Goal: Find specific page/section: Find specific page/section

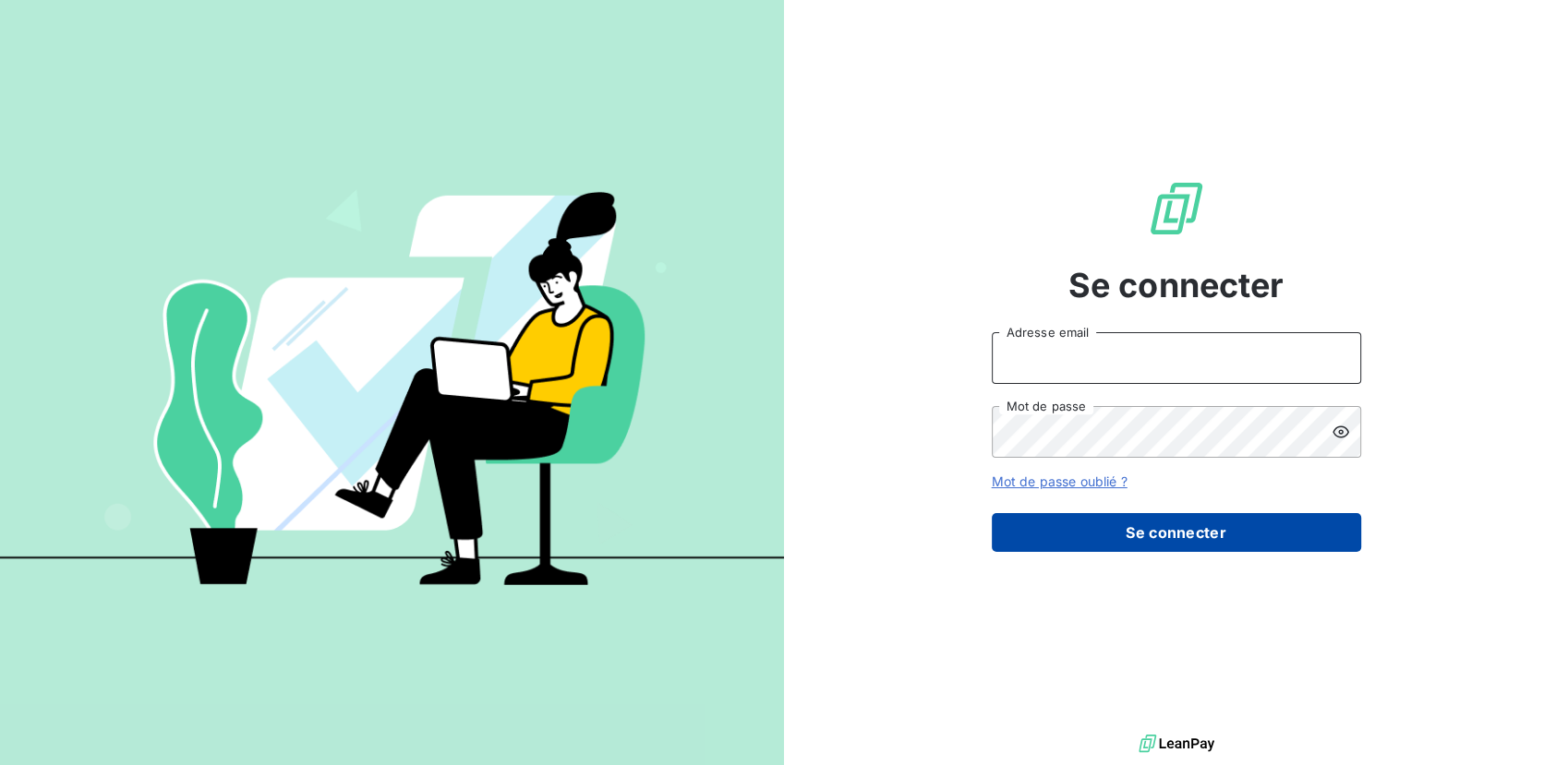
type input "[EMAIL_ADDRESS][DOMAIN_NAME]"
click at [1178, 535] on button "Se connecter" at bounding box center [1176, 532] width 369 height 39
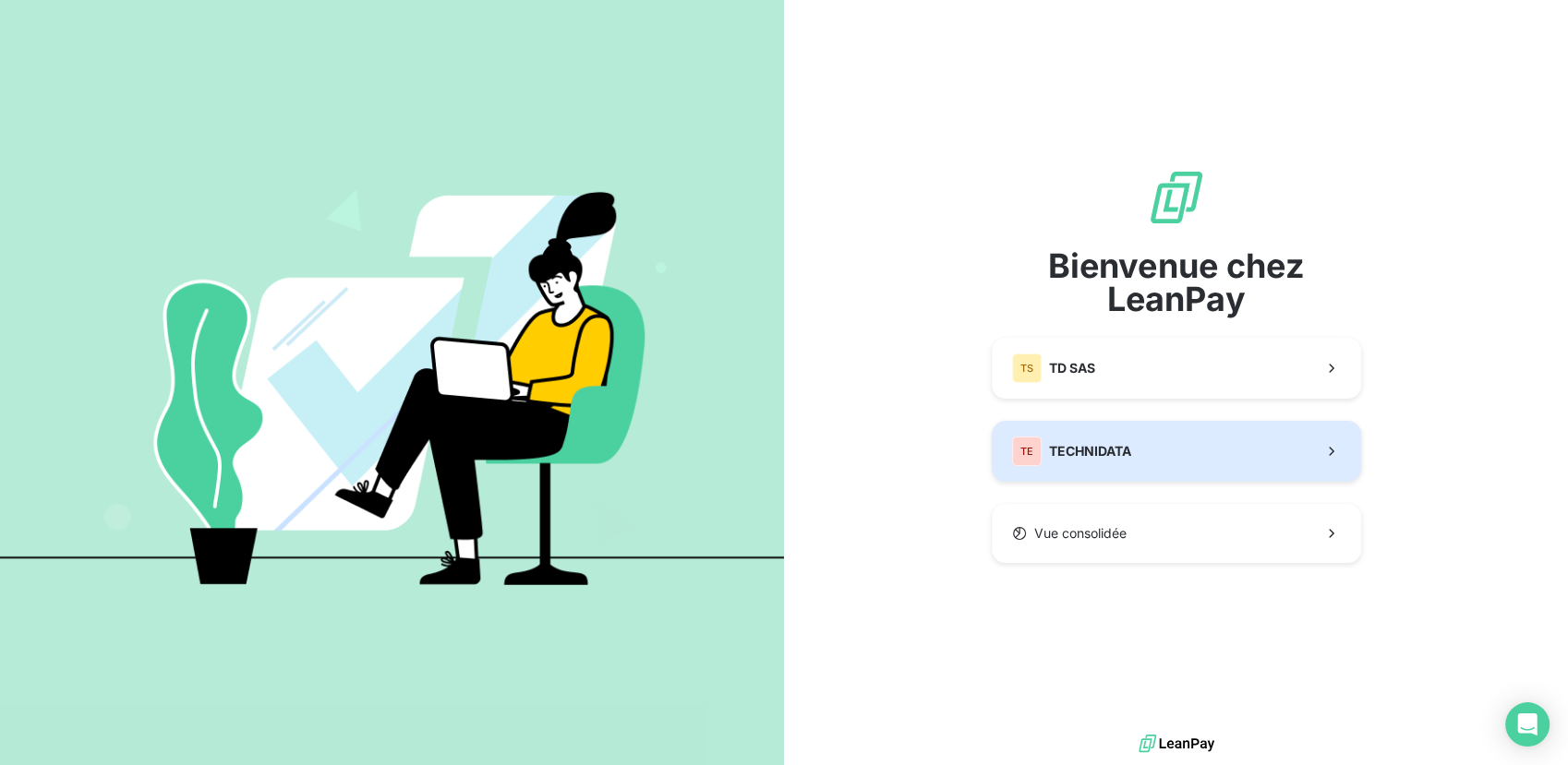
click at [1152, 455] on button "TE TECHNIDATA" at bounding box center [1176, 451] width 369 height 61
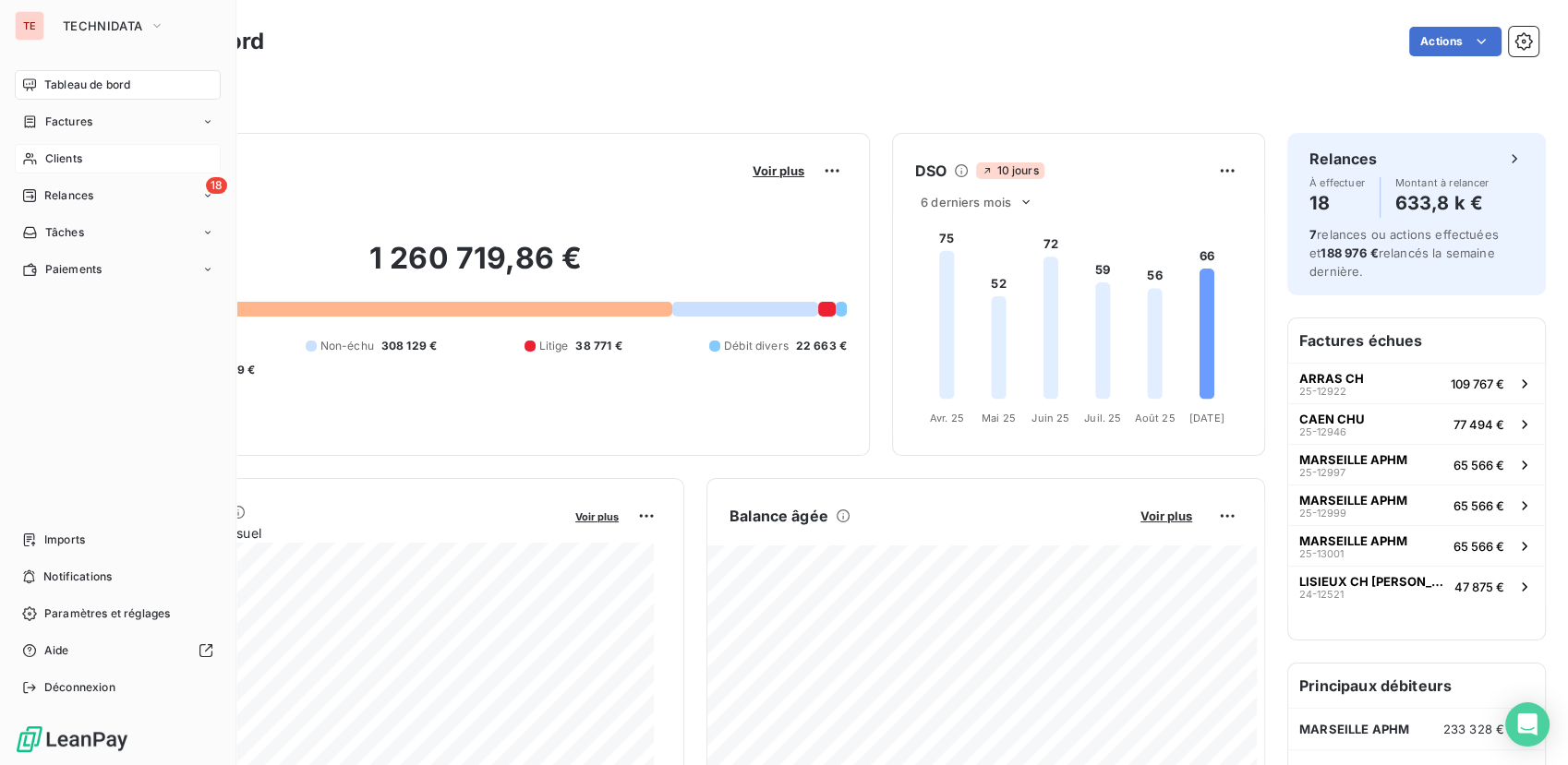
click at [62, 157] on span "Clients" at bounding box center [63, 159] width 37 height 17
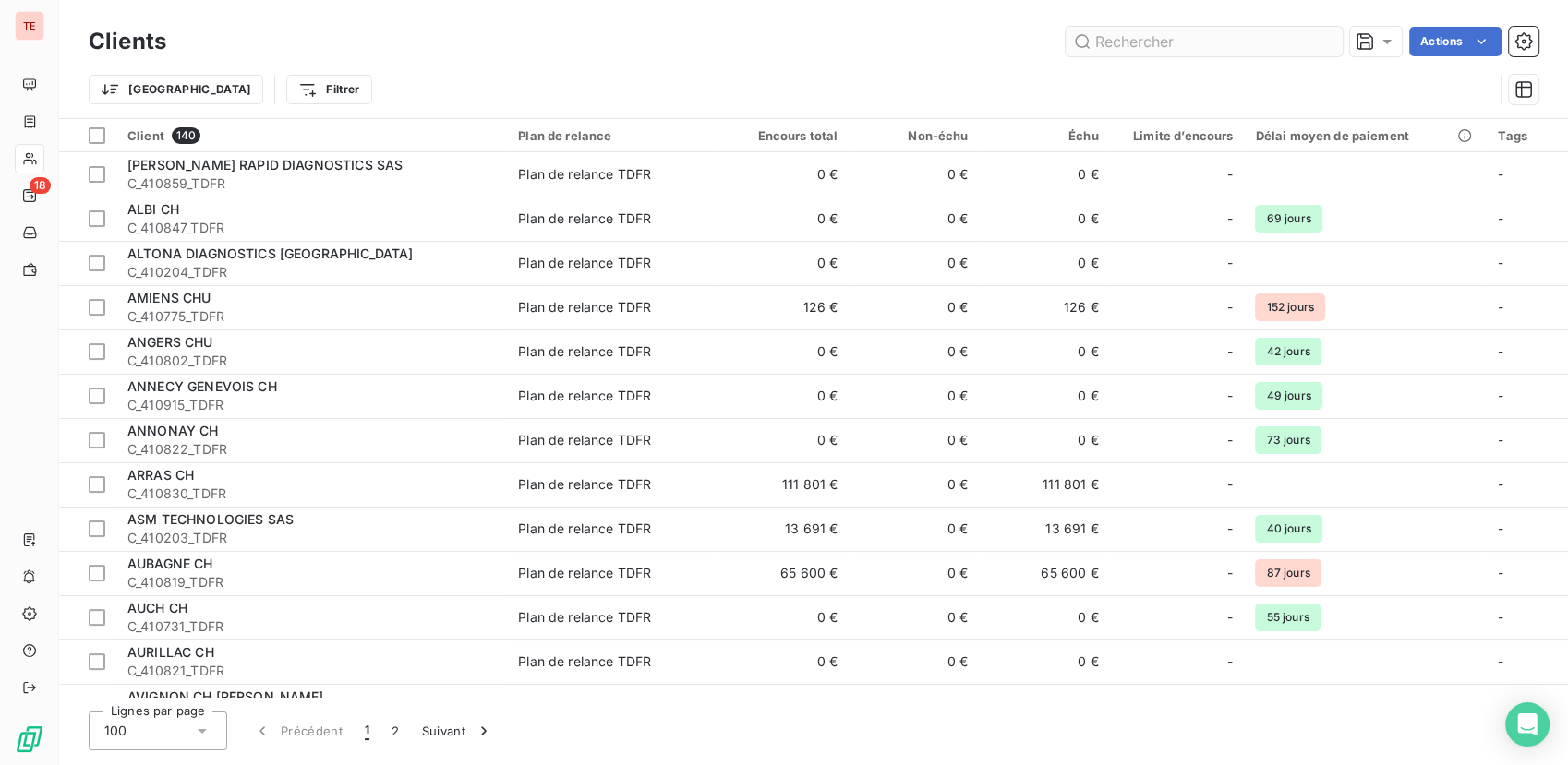
click at [1210, 44] on input "text" at bounding box center [1204, 42] width 277 height 29
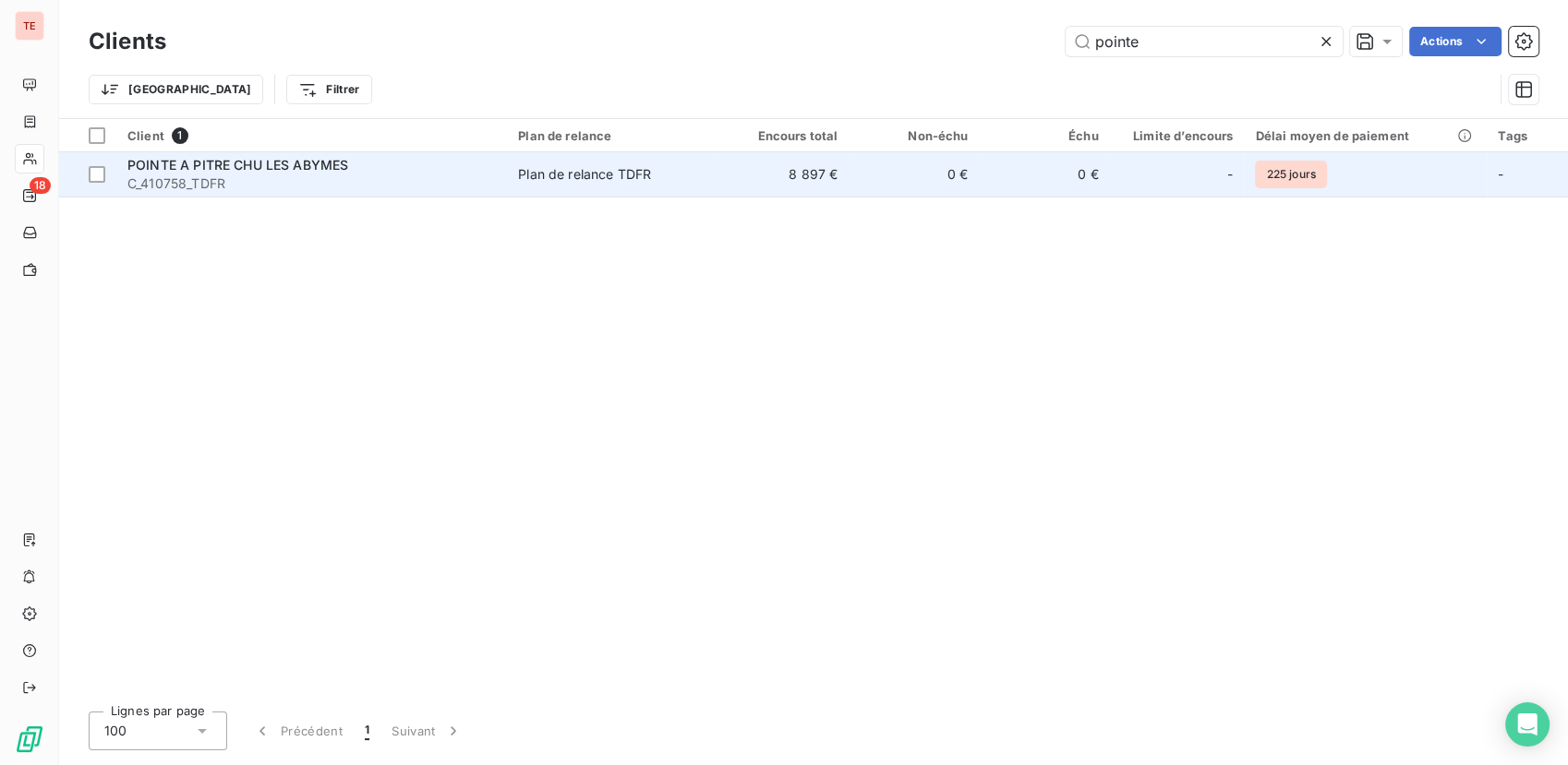
type input "pointe"
click at [217, 167] on span "POINTE A PITRE CHU LES ABYMES" at bounding box center [238, 164] width 221 height 16
